Goal: Task Accomplishment & Management: Use online tool/utility

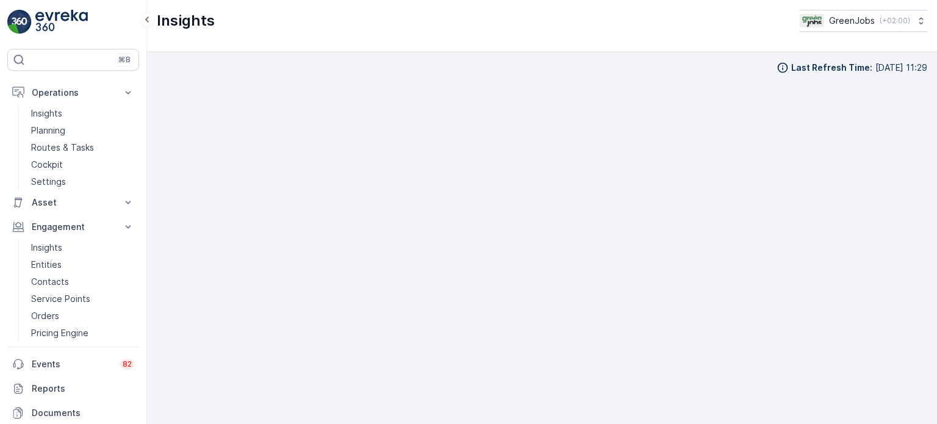
click at [66, 129] on link "Planning" at bounding box center [82, 130] width 113 height 17
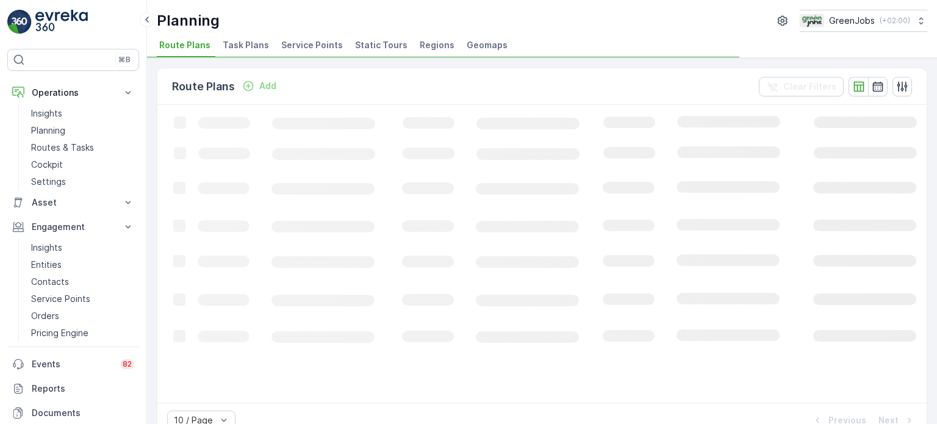
click at [321, 46] on span "Service Points" at bounding box center [312, 45] width 62 height 12
click at [464, 149] on icon "Loading..." at bounding box center [742, 253] width 1171 height 296
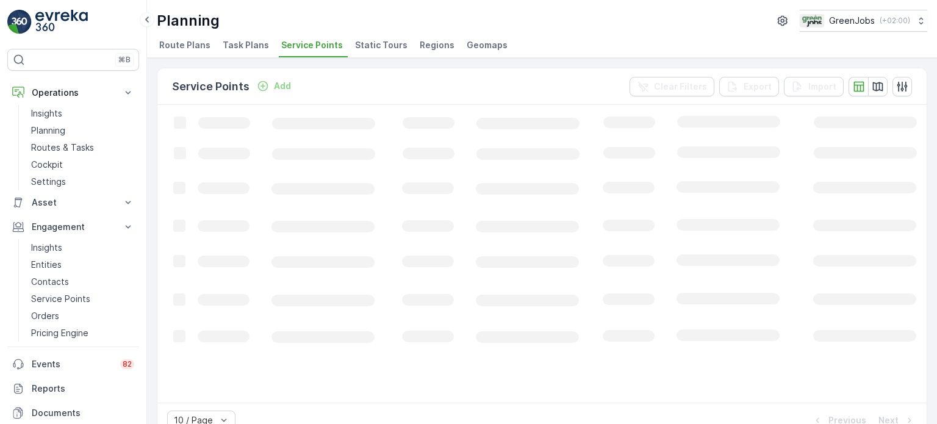
drag, startPoint x: 371, startPoint y: 91, endPoint x: 340, endPoint y: 61, distance: 43.1
click at [341, 62] on div "Service Points Add Clear Filters Export Import Loading... 10 / Page Previous Ne…" at bounding box center [542, 241] width 790 height 366
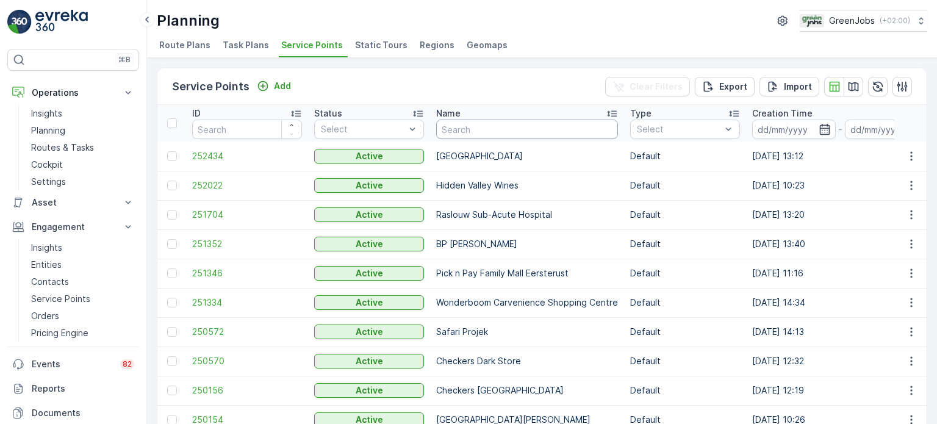
click at [468, 124] on input "text" at bounding box center [527, 130] width 182 height 20
type input "cradl"
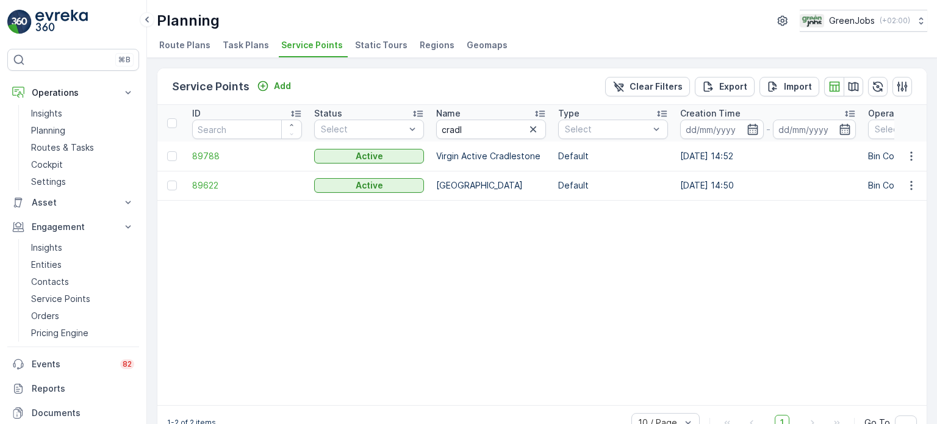
click at [169, 190] on td at bounding box center [171, 185] width 29 height 29
click at [171, 185] on div at bounding box center [172, 186] width 10 height 10
click at [167, 181] on input "checkbox" at bounding box center [167, 181] width 0 height 0
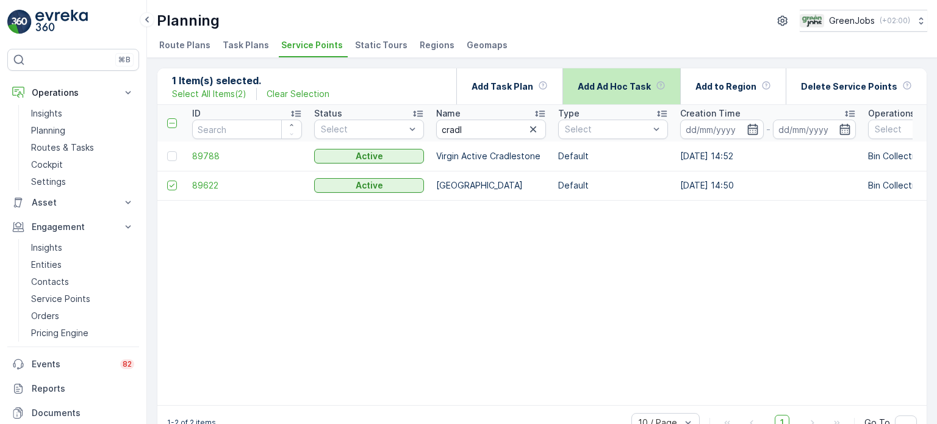
click at [640, 91] on p "Add Ad Hoc Task" at bounding box center [614, 86] width 73 height 12
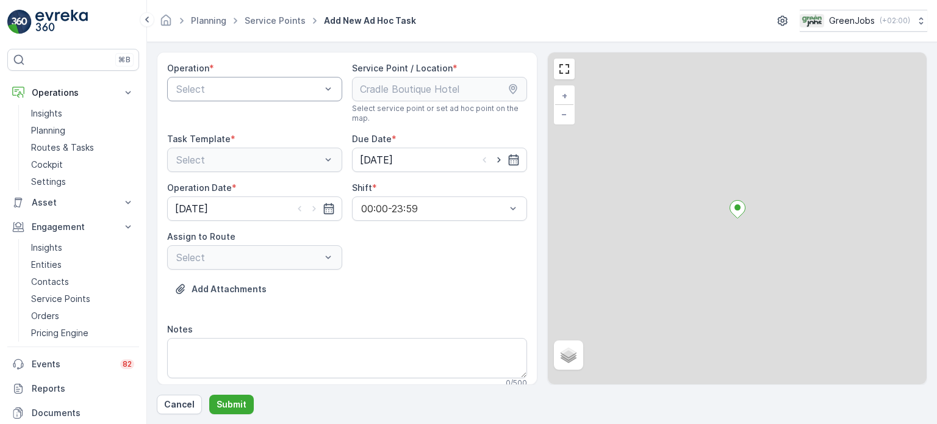
click at [255, 97] on div "Select" at bounding box center [254, 89] width 175 height 24
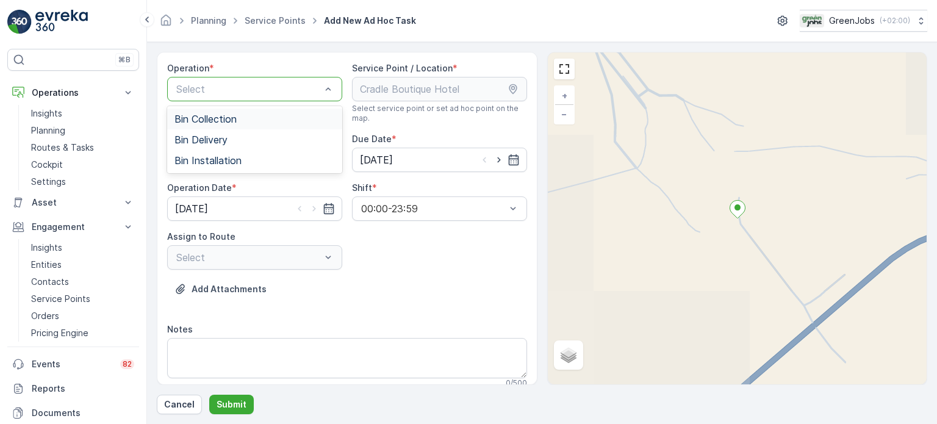
click at [251, 119] on div "Bin Collection" at bounding box center [254, 118] width 160 height 11
click at [510, 156] on icon "button" at bounding box center [513, 160] width 12 height 12
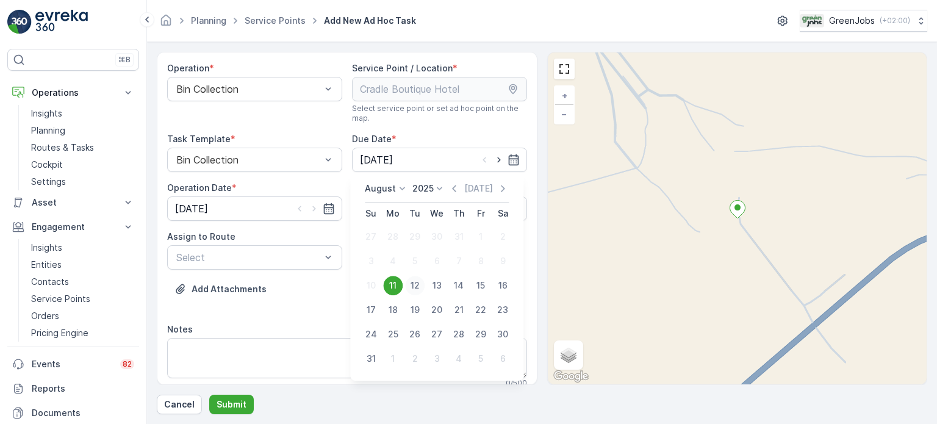
click at [415, 280] on div "12" at bounding box center [415, 286] width 20 height 20
type input "[DATE]"
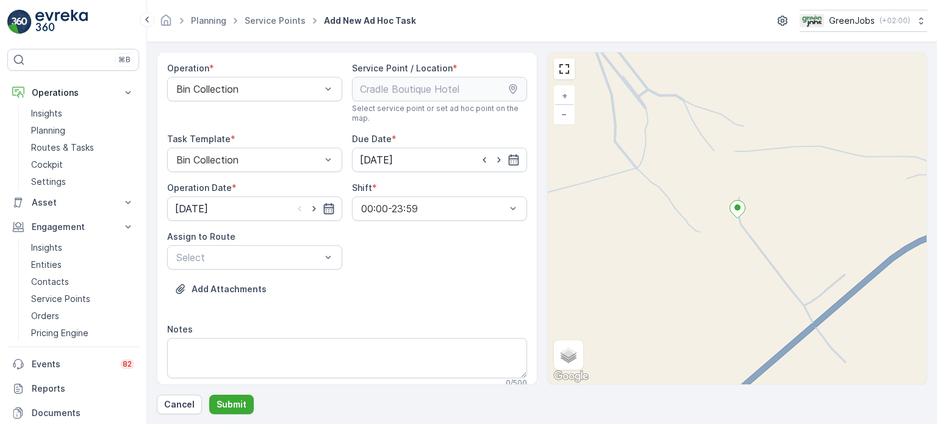
click at [327, 205] on icon "button" at bounding box center [329, 208] width 12 height 12
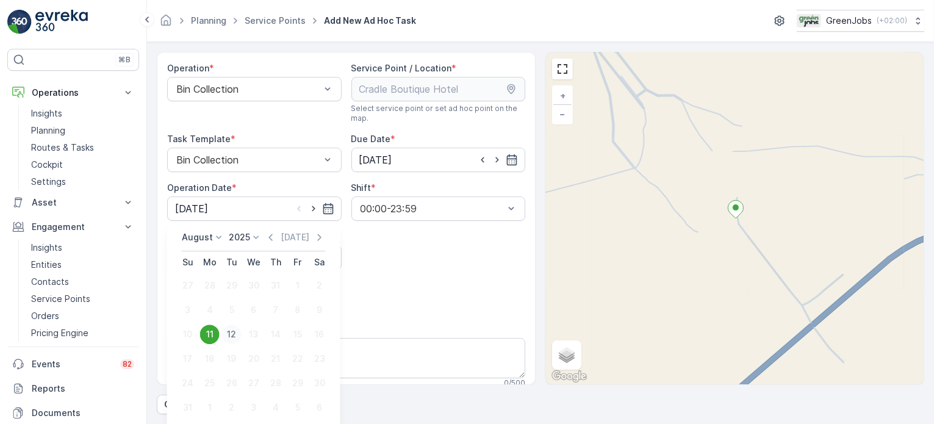
click at [231, 336] on div "12" at bounding box center [232, 334] width 20 height 20
type input "[DATE]"
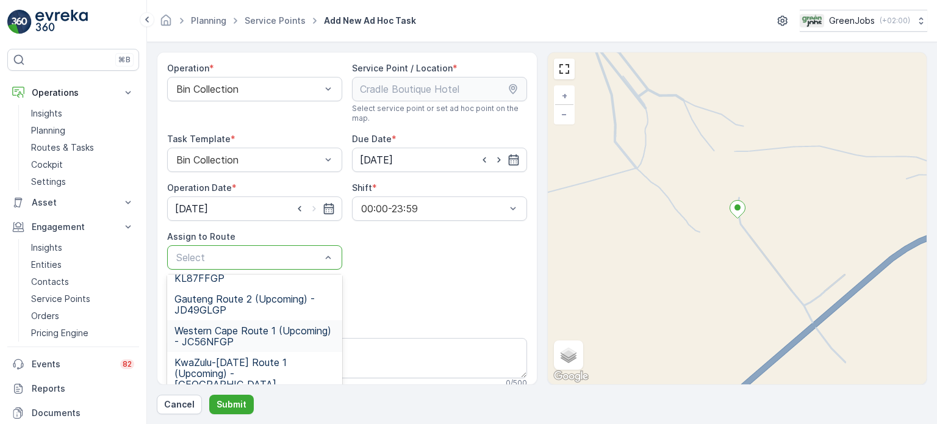
scroll to position [54, 0]
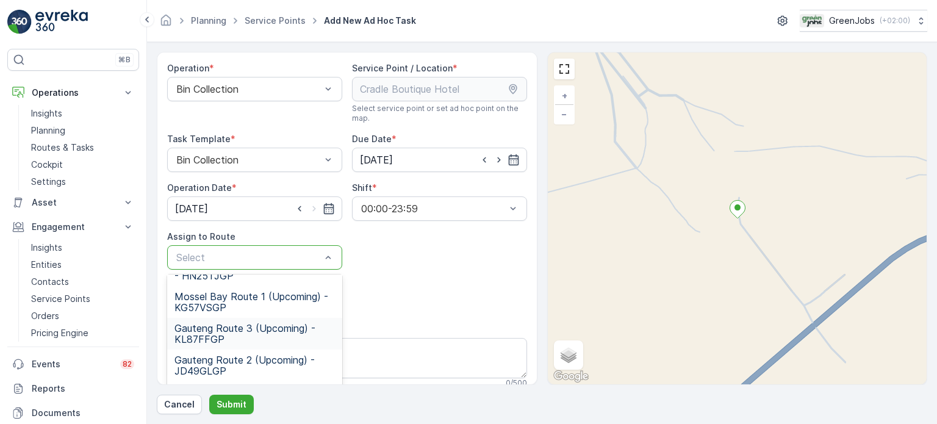
click at [210, 330] on span "Gauteng Route 3 (Upcoming) - KL87FFGP" at bounding box center [254, 334] width 160 height 22
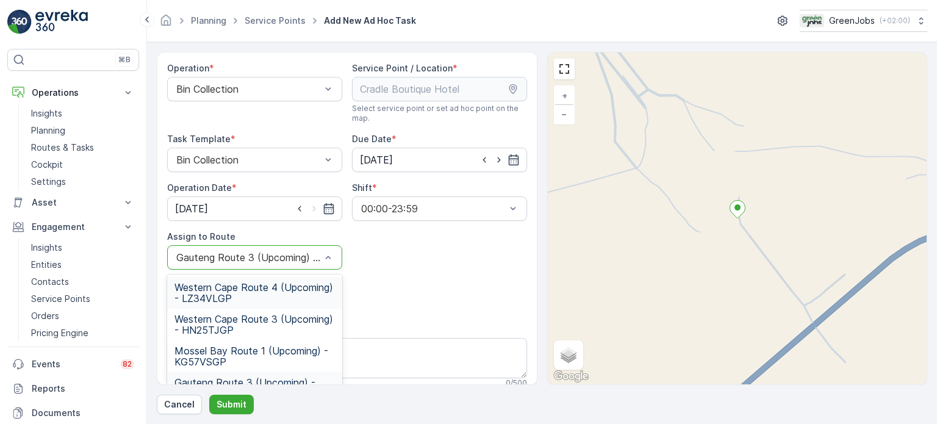
click at [304, 254] on div at bounding box center [248, 257] width 147 height 11
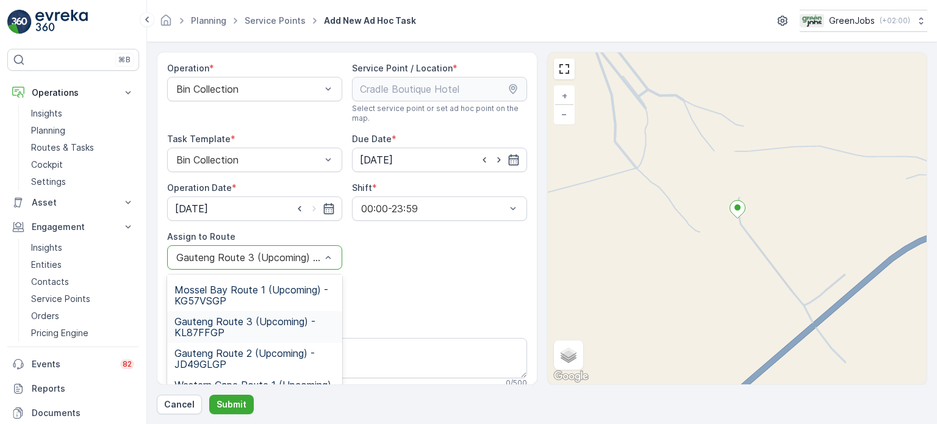
click at [235, 320] on span "Gauteng Route 3 (Upcoming) - KL87FFGP" at bounding box center [254, 327] width 160 height 22
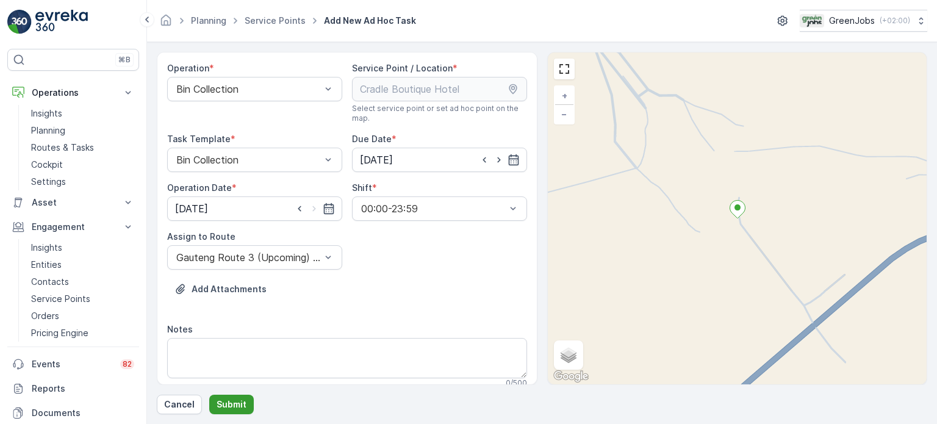
click at [230, 402] on p "Submit" at bounding box center [231, 404] width 30 height 12
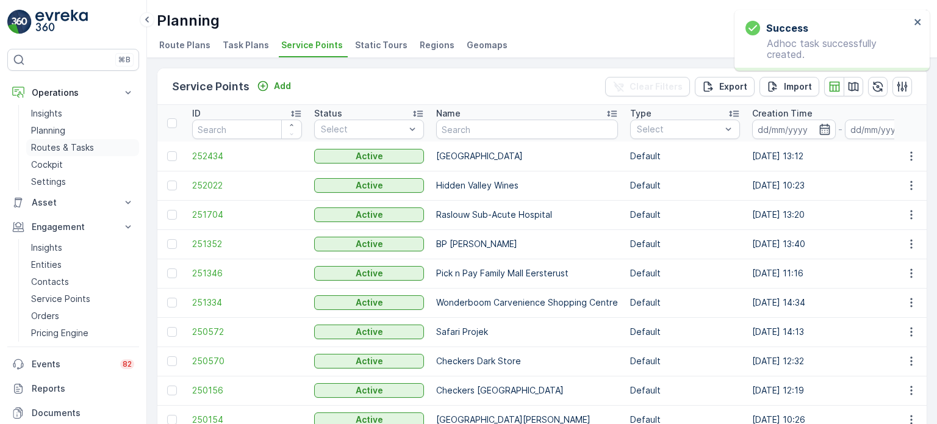
click at [61, 146] on p "Routes & Tasks" at bounding box center [62, 147] width 63 height 12
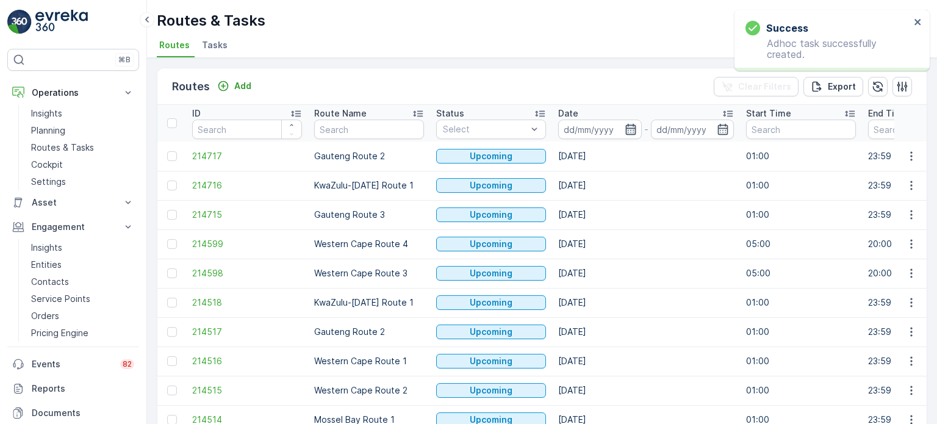
click at [629, 127] on icon "button" at bounding box center [630, 129] width 10 height 11
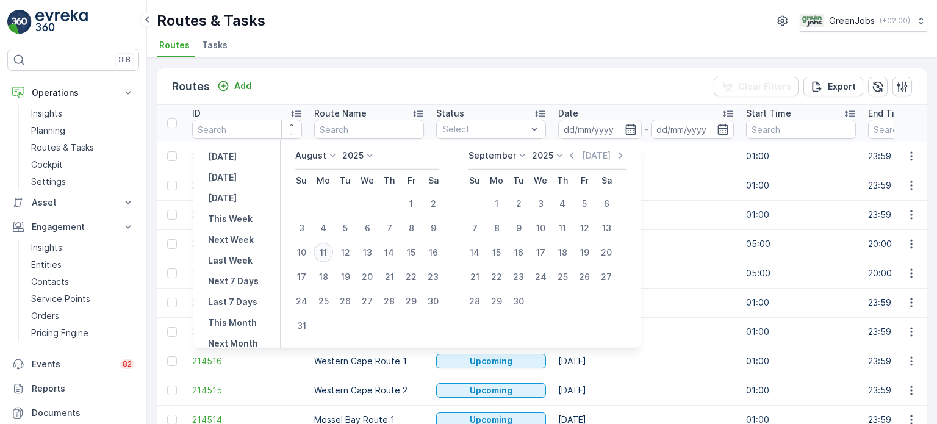
click at [329, 249] on div "11" at bounding box center [323, 253] width 20 height 20
type input "[DATE]"
click at [329, 249] on div "11" at bounding box center [323, 253] width 20 height 20
type input "[DATE]"
click at [329, 249] on div "11" at bounding box center [323, 253] width 20 height 20
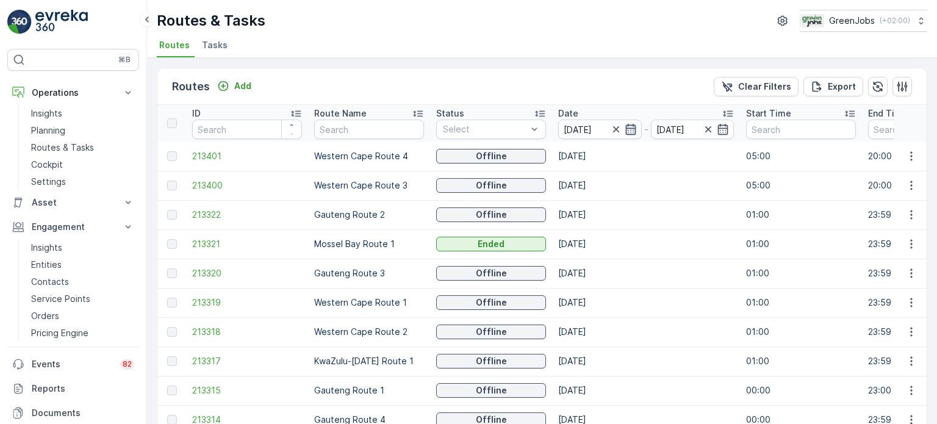
click at [627, 127] on icon "button" at bounding box center [630, 129] width 10 height 11
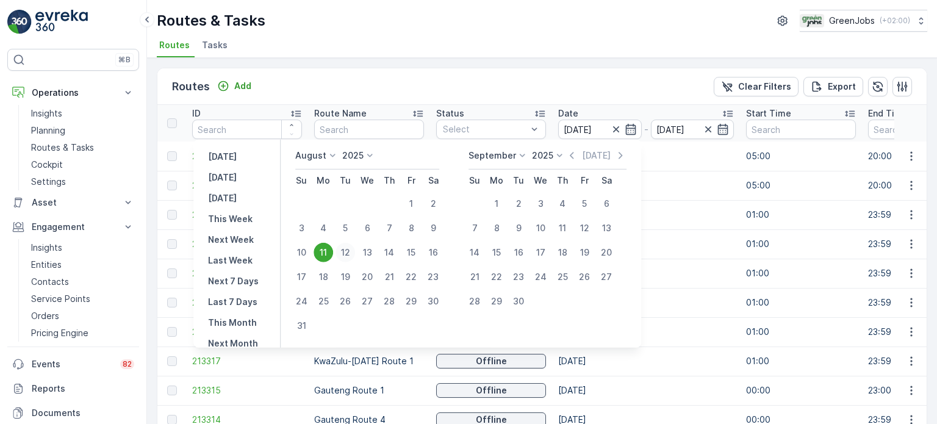
click at [355, 249] on div "12" at bounding box center [345, 253] width 20 height 20
type input "[DATE]"
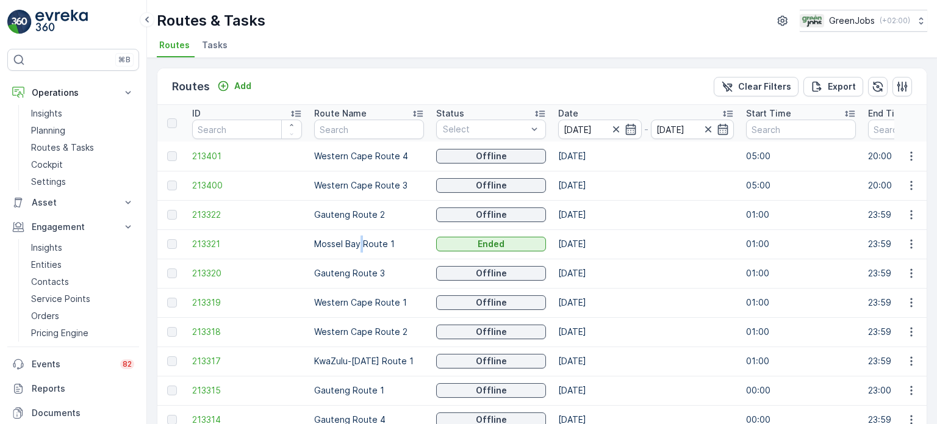
click at [357, 249] on td "Mossel Bay Route 1" at bounding box center [369, 243] width 122 height 29
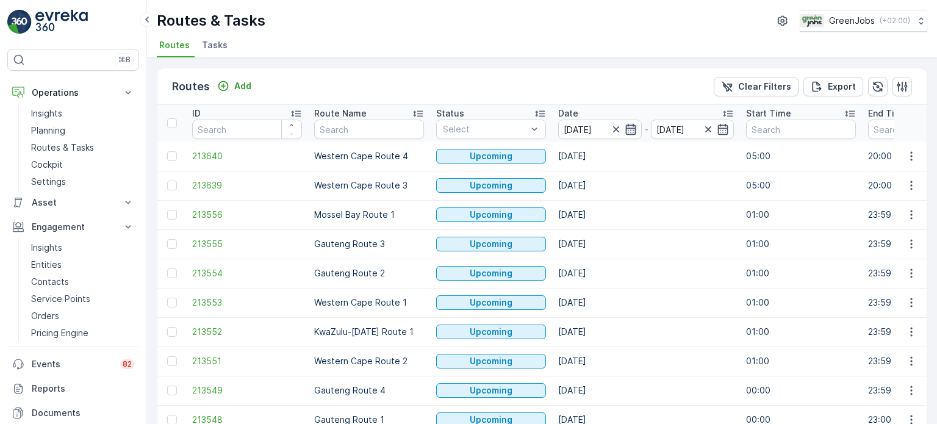
click at [627, 126] on icon "button" at bounding box center [630, 129] width 12 height 12
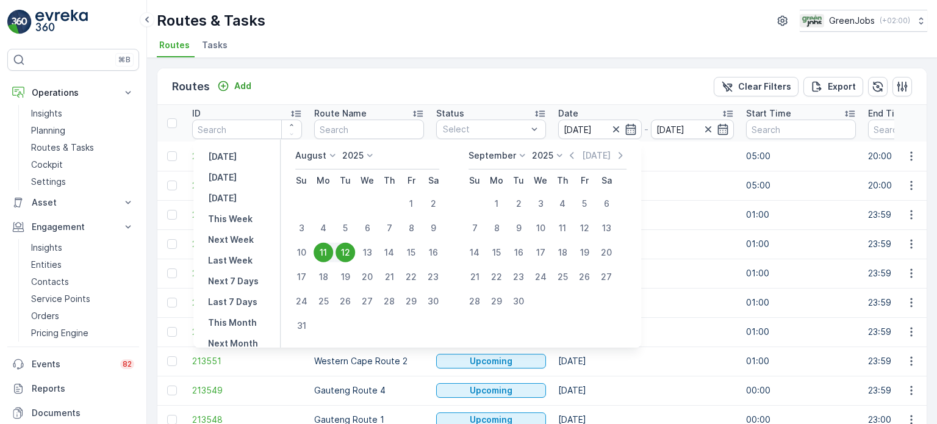
click at [351, 250] on div "12" at bounding box center [345, 253] width 20 height 20
click at [351, 249] on div "12" at bounding box center [345, 253] width 20 height 20
type input "[DATE]"
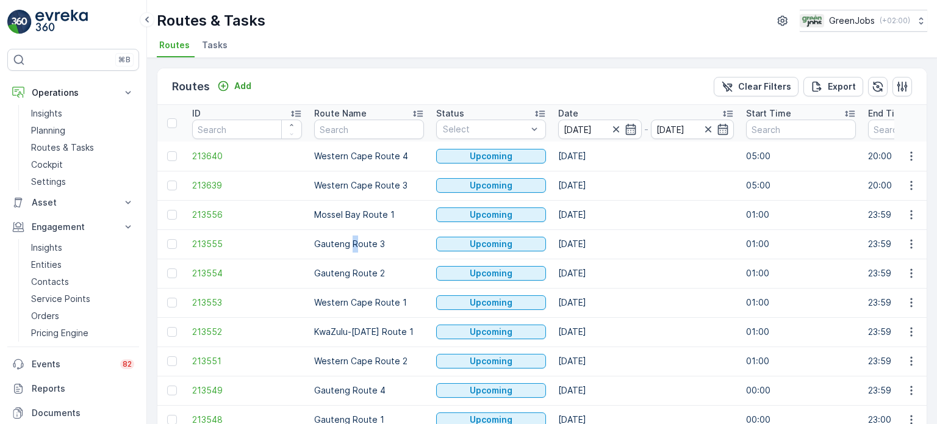
click at [354, 250] on td "Gauteng Route 3" at bounding box center [369, 243] width 122 height 29
click at [354, 249] on td "Gauteng Route 3" at bounding box center [369, 243] width 122 height 29
click at [62, 144] on p "Routes & Tasks" at bounding box center [62, 147] width 63 height 12
click at [626, 127] on icon "button" at bounding box center [630, 129] width 10 height 11
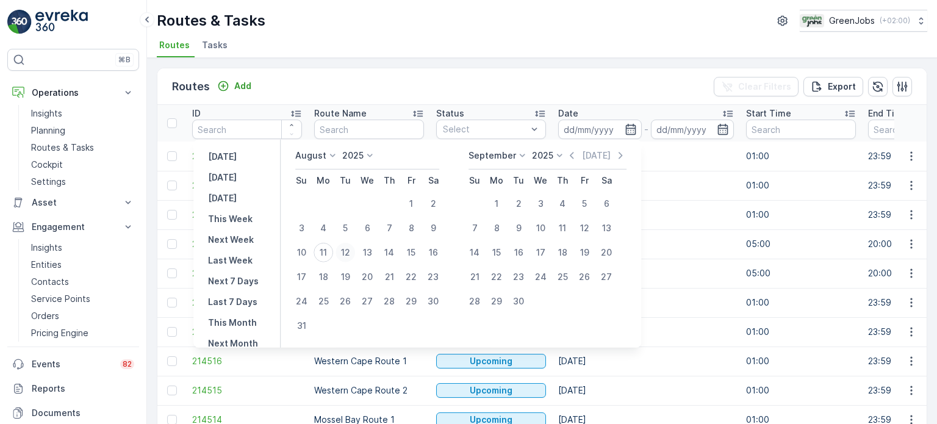
click at [354, 250] on div "12" at bounding box center [345, 253] width 20 height 20
type input "[DATE]"
click at [354, 250] on div "12" at bounding box center [345, 253] width 20 height 20
type input "[DATE]"
click at [354, 250] on div "12" at bounding box center [345, 253] width 20 height 20
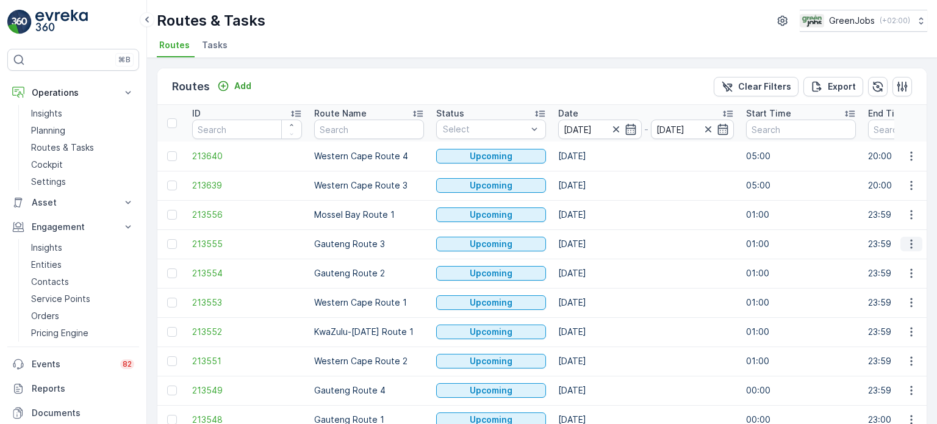
click at [910, 241] on icon "button" at bounding box center [911, 244] width 12 height 12
click at [885, 262] on span "See More Details" at bounding box center [882, 262] width 71 height 12
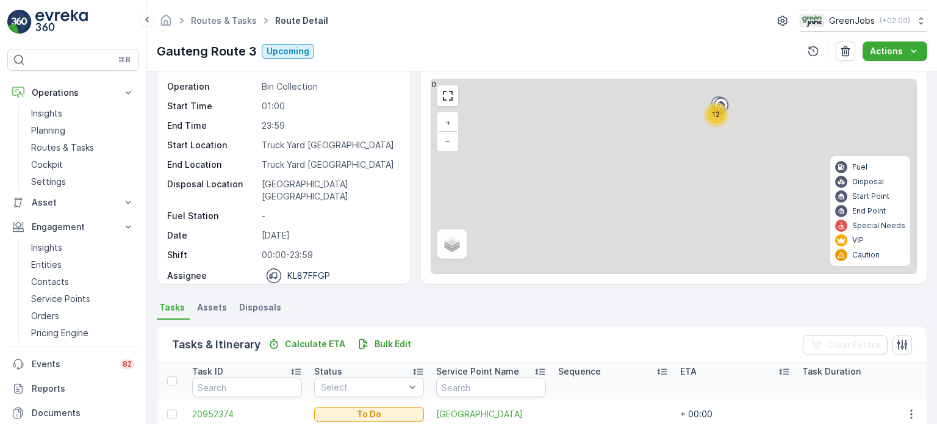
scroll to position [183, 0]
